Goal: Transaction & Acquisition: Subscribe to service/newsletter

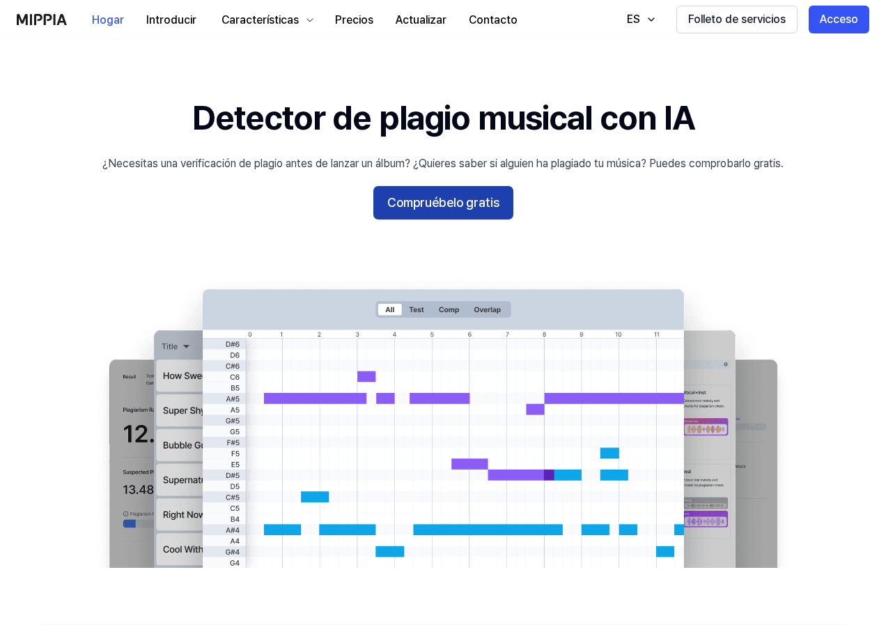
click at [451, 203] on font "Compruébelo gratis" at bounding box center [443, 202] width 112 height 15
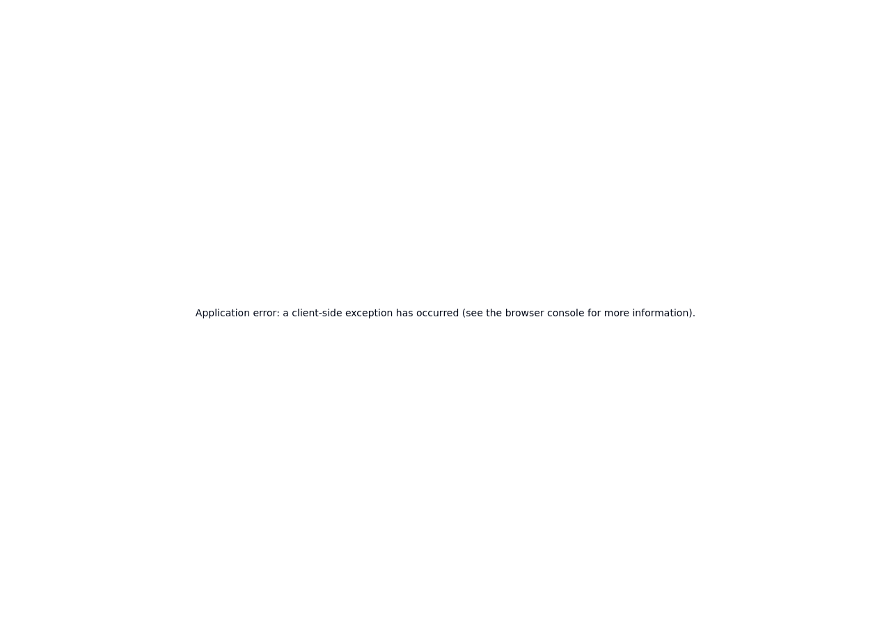
drag, startPoint x: 421, startPoint y: 311, endPoint x: 364, endPoint y: 239, distance: 92.2
click at [364, 239] on div "Application error: a client-side exception has occurred (see the browser consol…" at bounding box center [445, 312] width 891 height 625
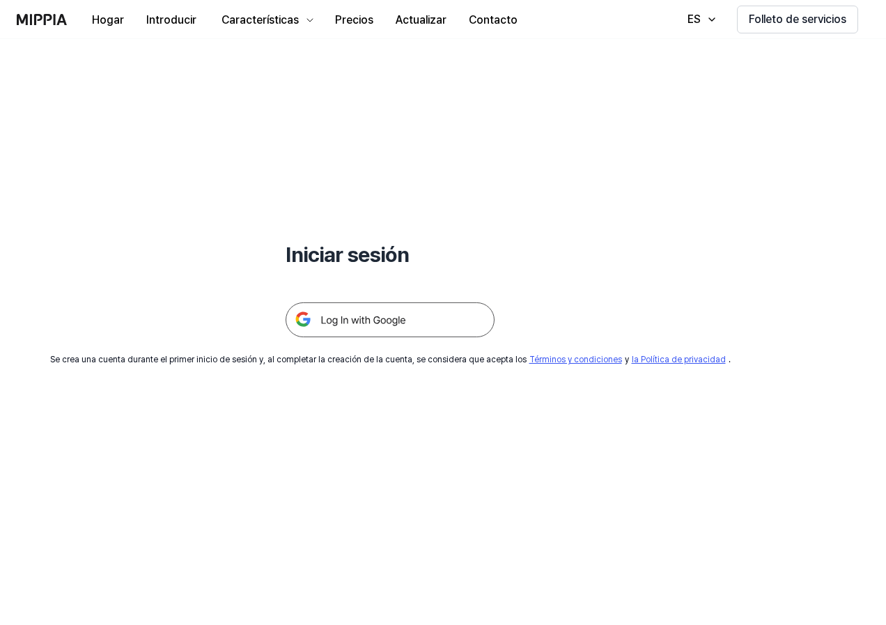
click at [370, 316] on img at bounding box center [390, 319] width 209 height 35
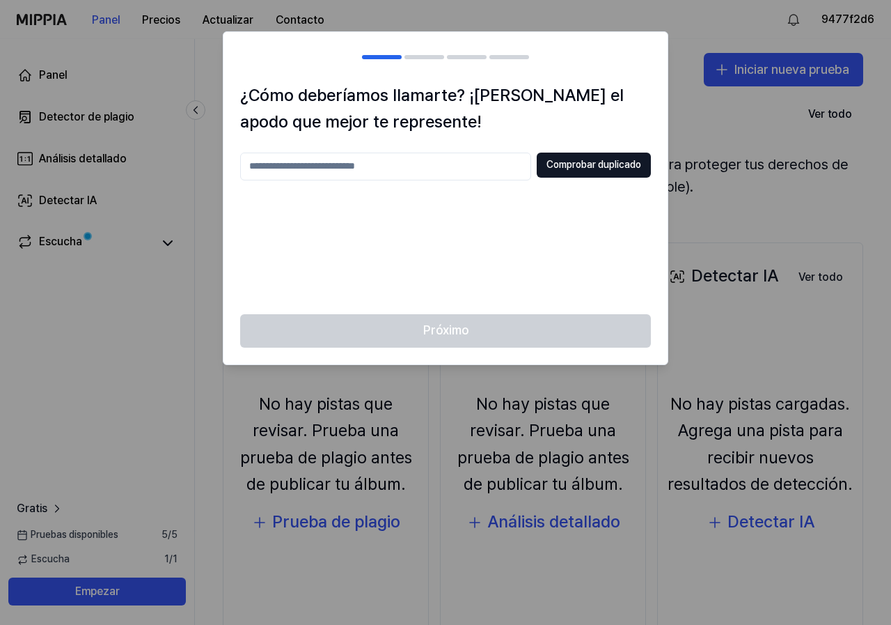
click at [453, 326] on div "Próximo" at bounding box center [446, 339] width 444 height 50
click at [366, 164] on input "text" at bounding box center [385, 167] width 291 height 28
type input "*****"
click at [574, 162] on font "Comprobar duplicado" at bounding box center [594, 164] width 95 height 11
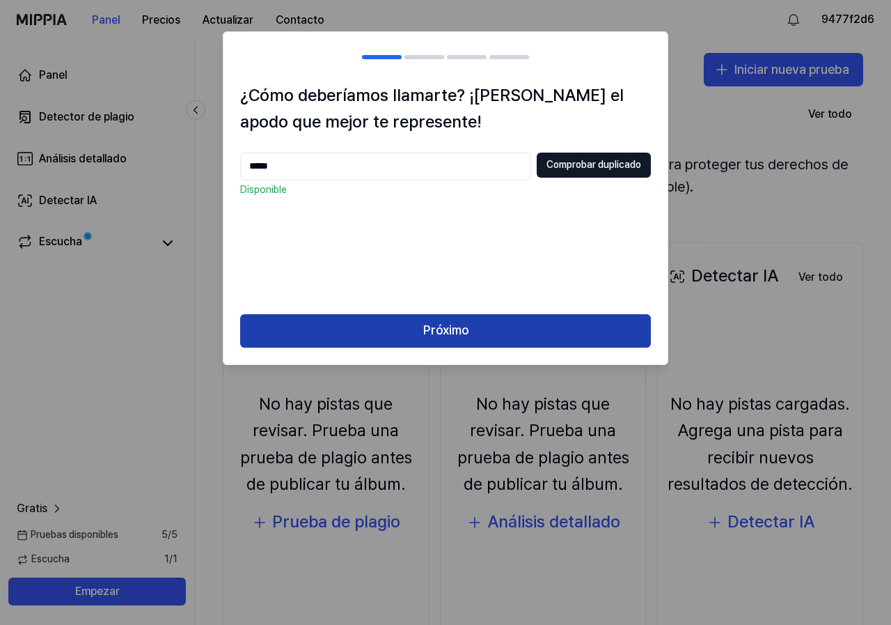
click at [453, 329] on font "Próximo" at bounding box center [445, 329] width 45 height 15
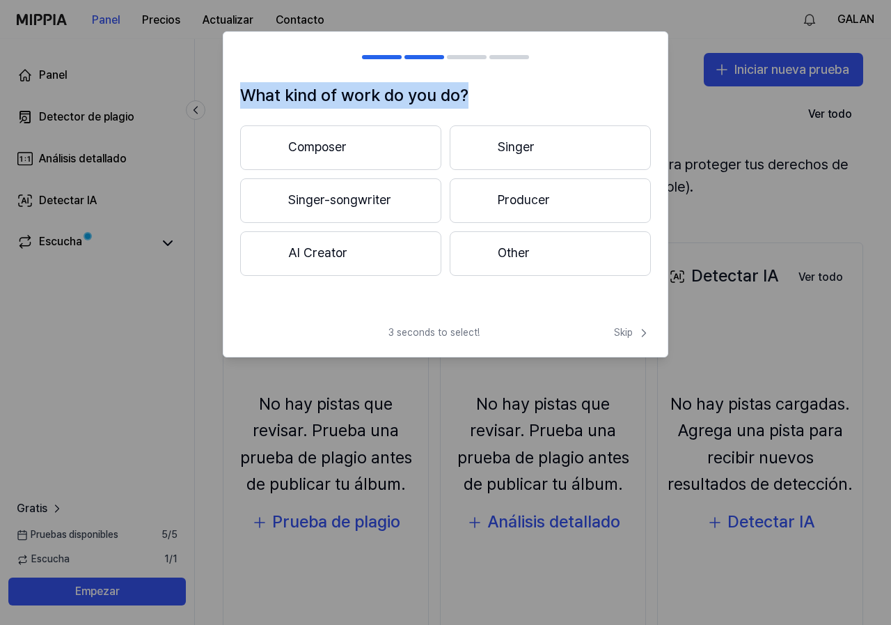
drag, startPoint x: 491, startPoint y: 93, endPoint x: 194, endPoint y: 104, distance: 296.9
click at [194, 104] on body "Panel Precios Actualizar Contacto GALAN Panel Detector de plagio Análisis detal…" at bounding box center [445, 312] width 891 height 625
copy body "What kind of work do you do?"
click at [333, 147] on button "Composer" at bounding box center [340, 147] width 201 height 45
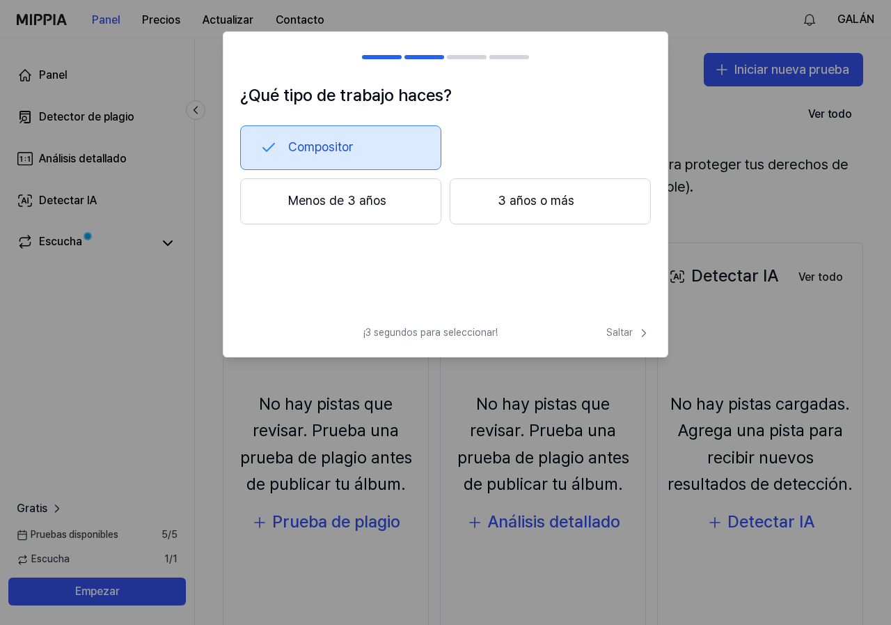
click at [538, 196] on font "3 años o más" at bounding box center [536, 200] width 77 height 15
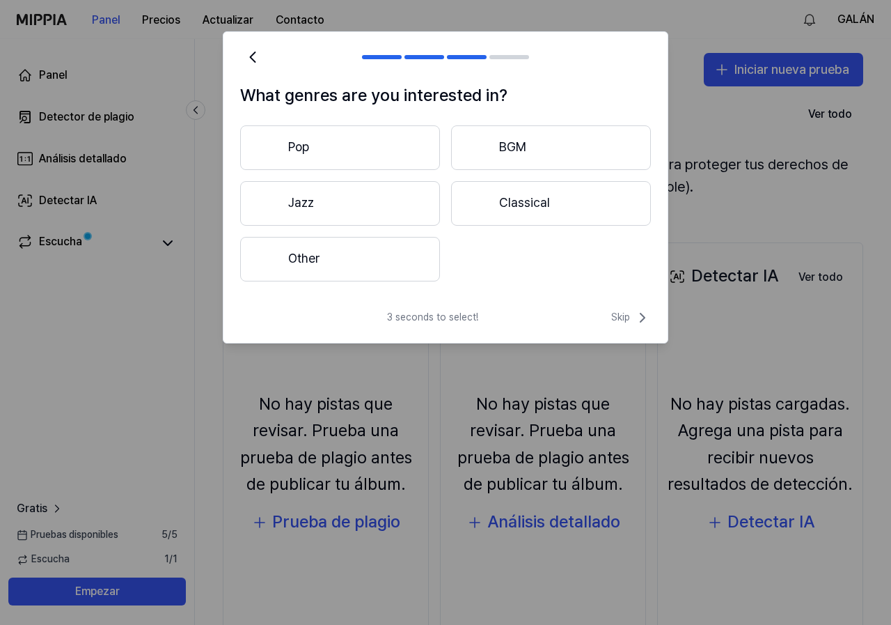
click at [530, 194] on button "Classical" at bounding box center [551, 203] width 200 height 45
